Goal: Find specific page/section: Find specific page/section

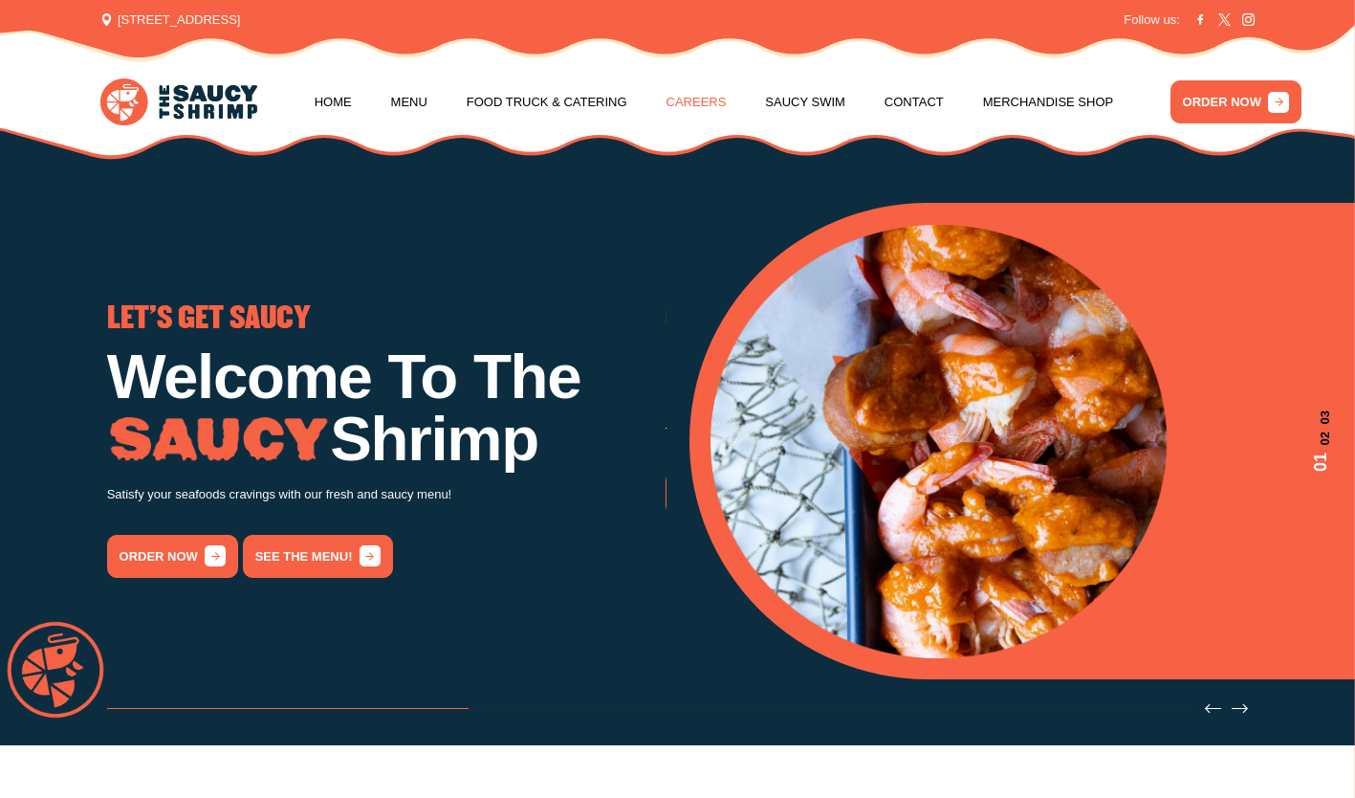
click at [689, 101] on link "Careers" at bounding box center [697, 102] width 60 height 73
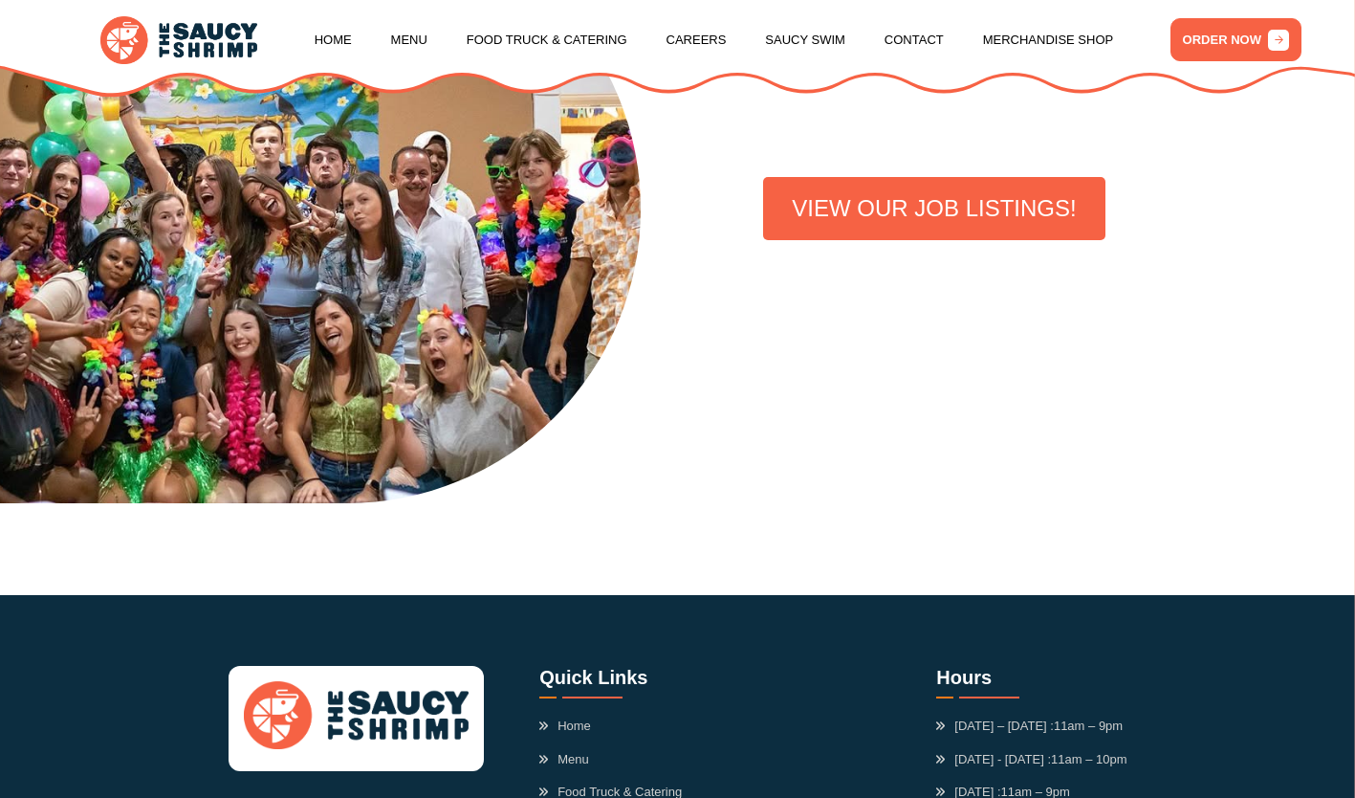
scroll to position [573, 0]
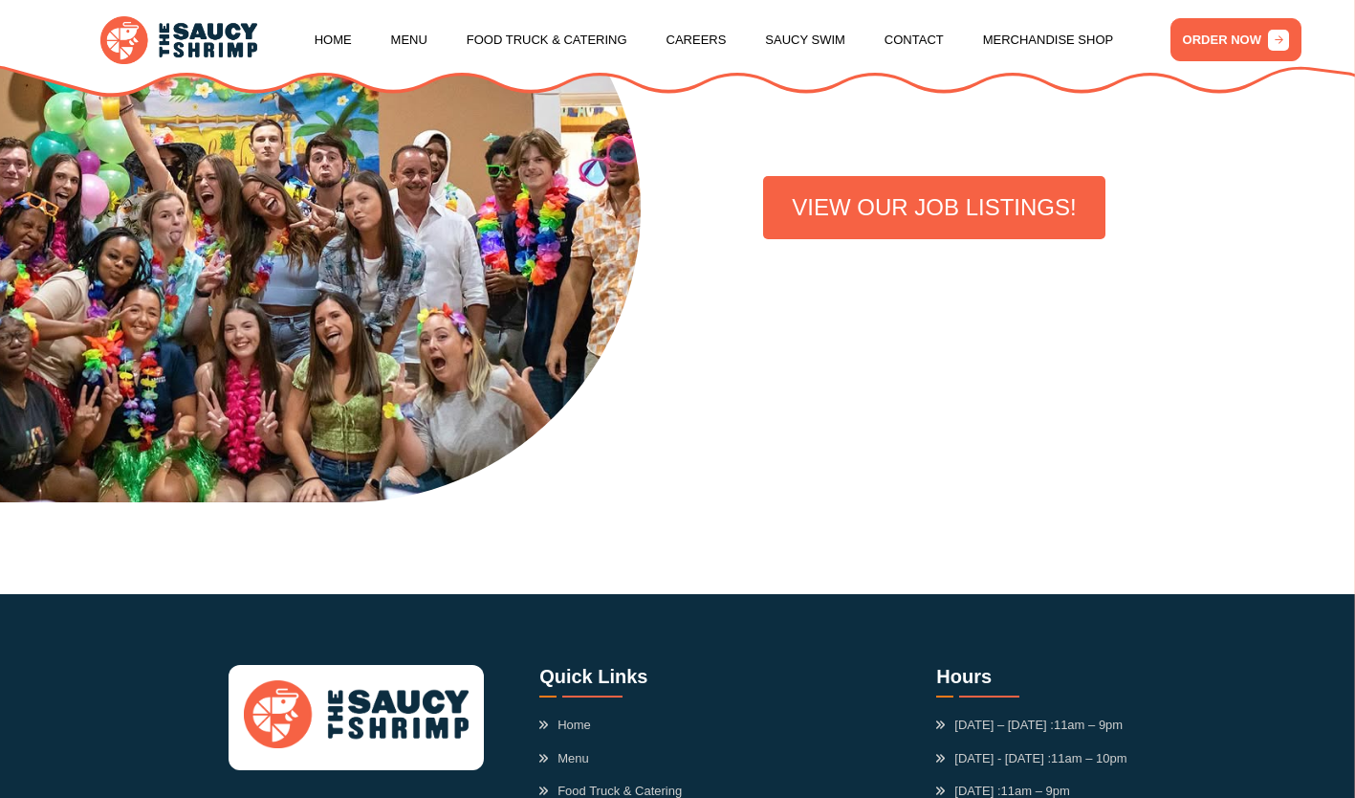
click at [834, 218] on link "VIEW OUR JOB LISTINGS!" at bounding box center [933, 207] width 341 height 63
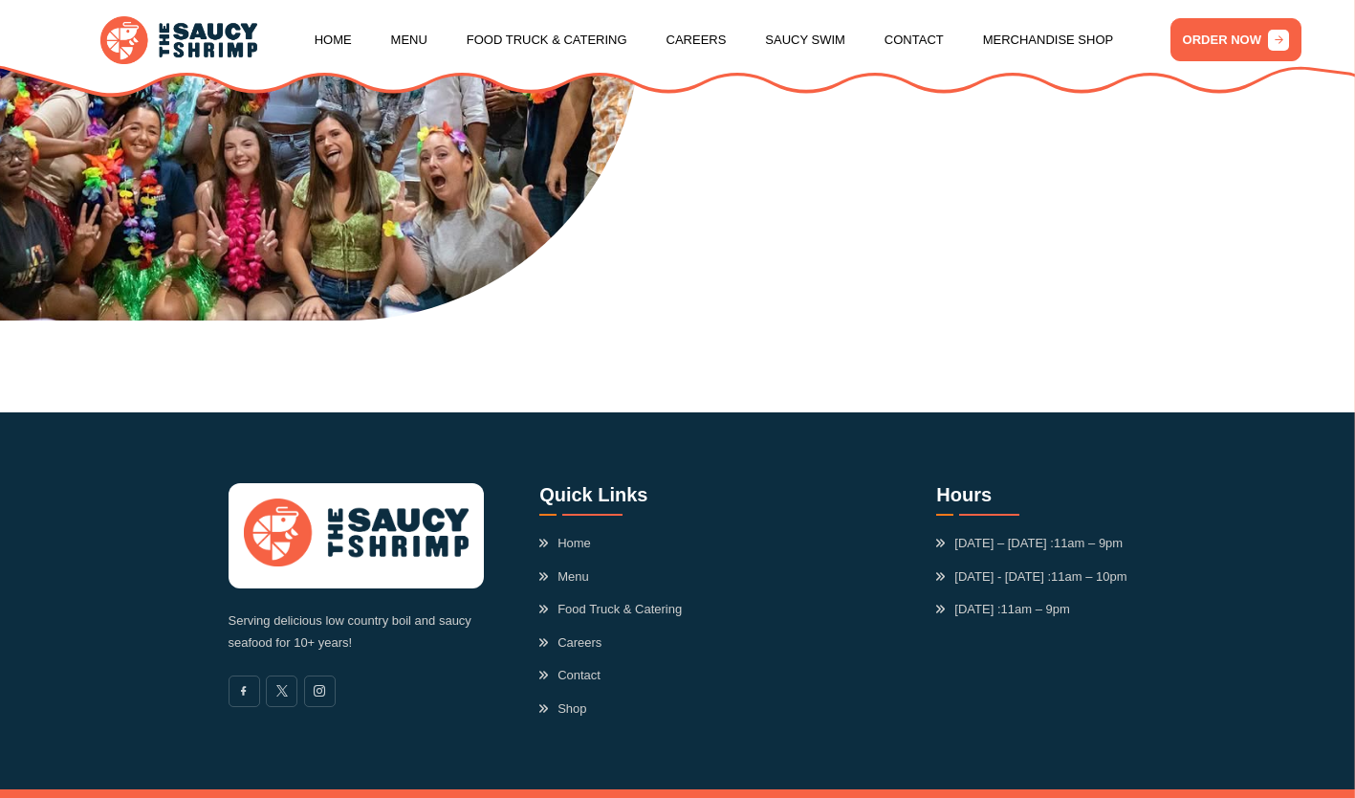
scroll to position [805, 0]
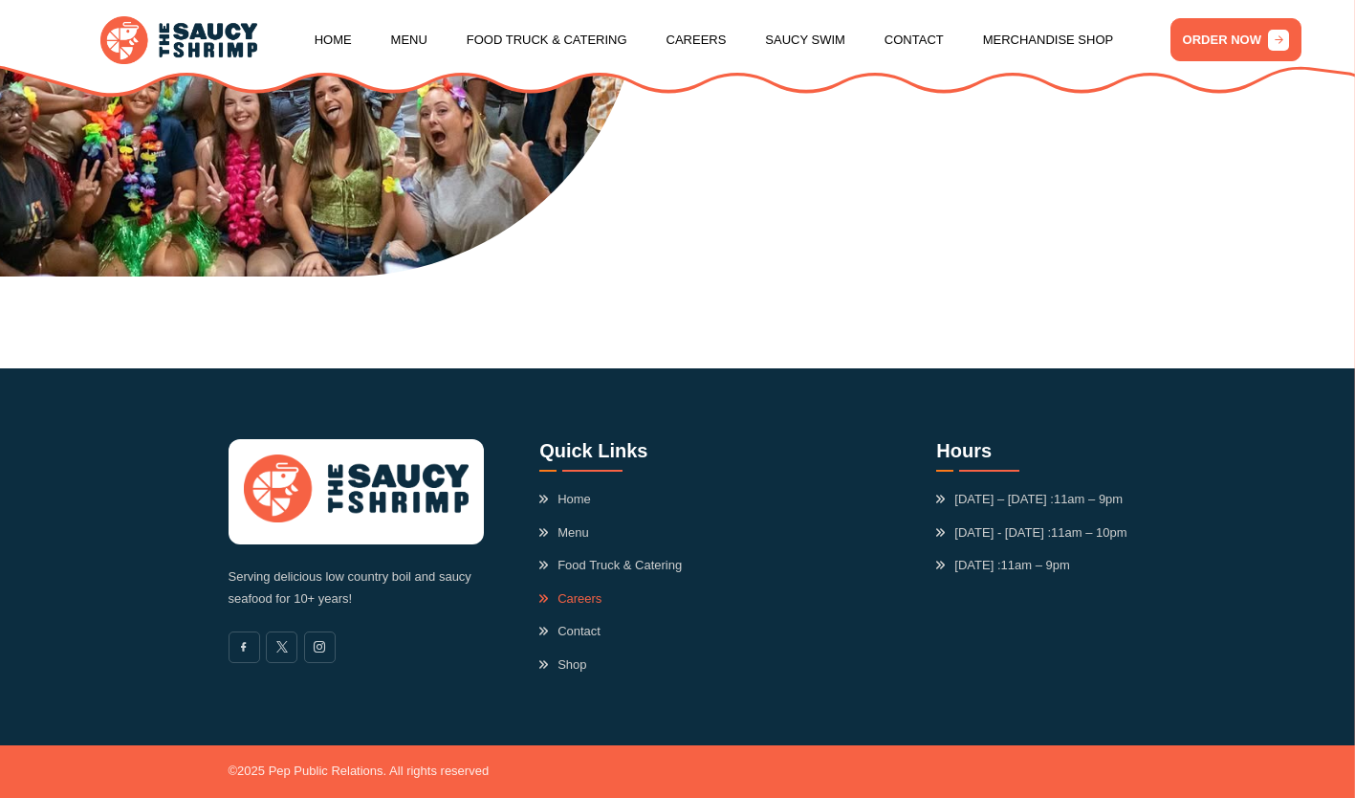
click at [577, 592] on link "Careers" at bounding box center [570, 598] width 62 height 19
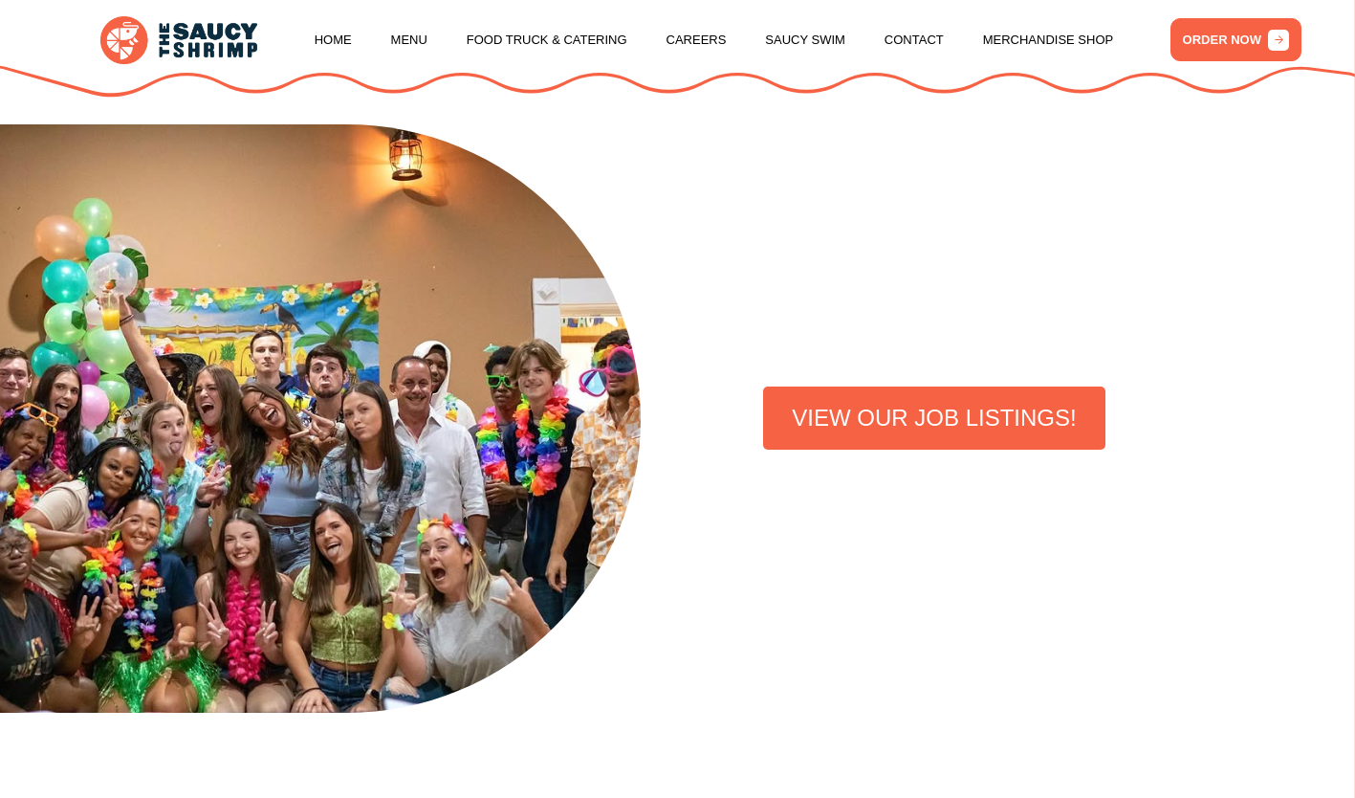
scroll to position [363, 0]
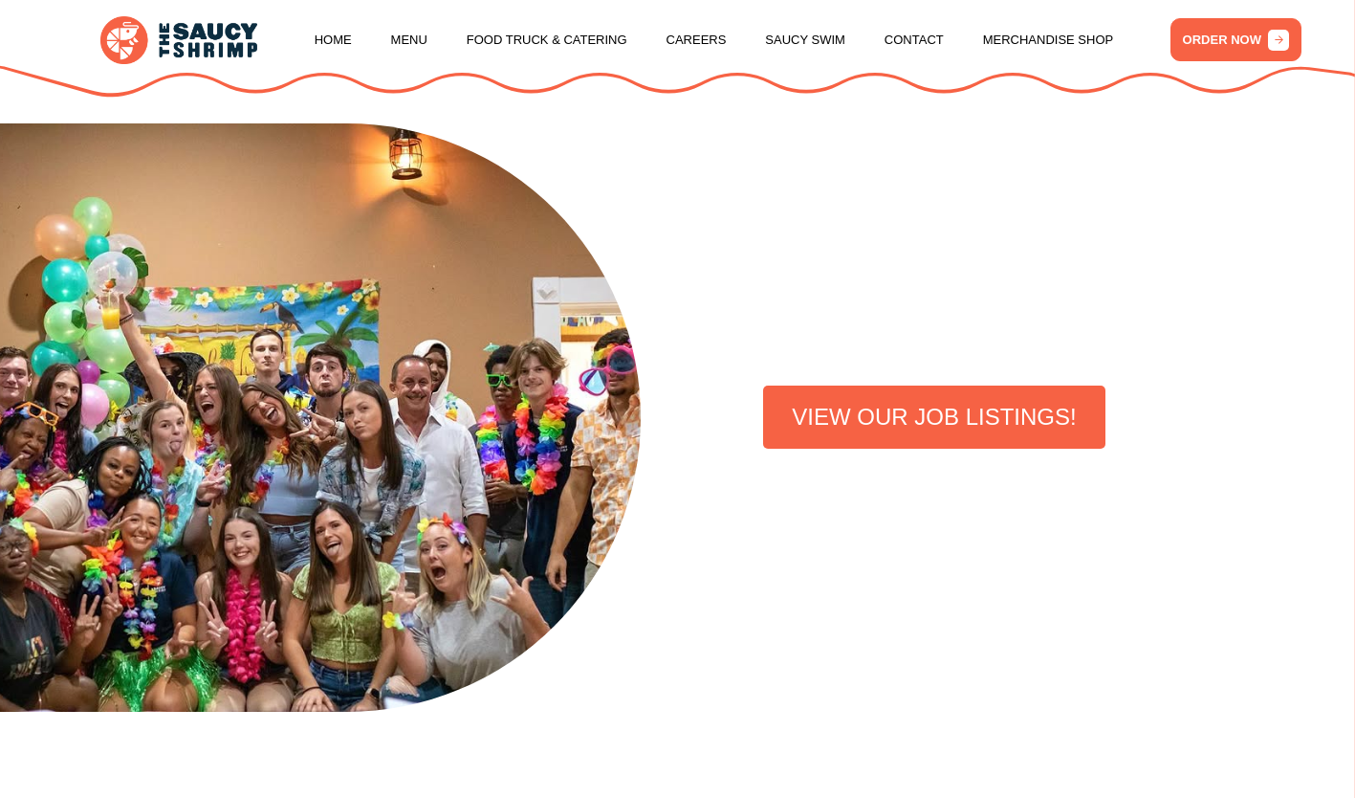
click at [848, 430] on link "VIEW OUR JOB LISTINGS!" at bounding box center [933, 416] width 341 height 63
